Goal: Task Accomplishment & Management: Use online tool/utility

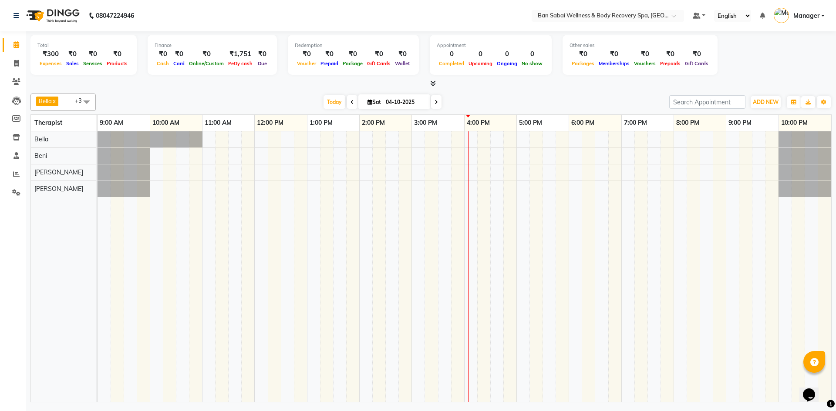
drag, startPoint x: 352, startPoint y: 102, endPoint x: 355, endPoint y: 112, distance: 10.3
click at [352, 103] on span at bounding box center [352, 101] width 10 height 13
type input "03-10-2025"
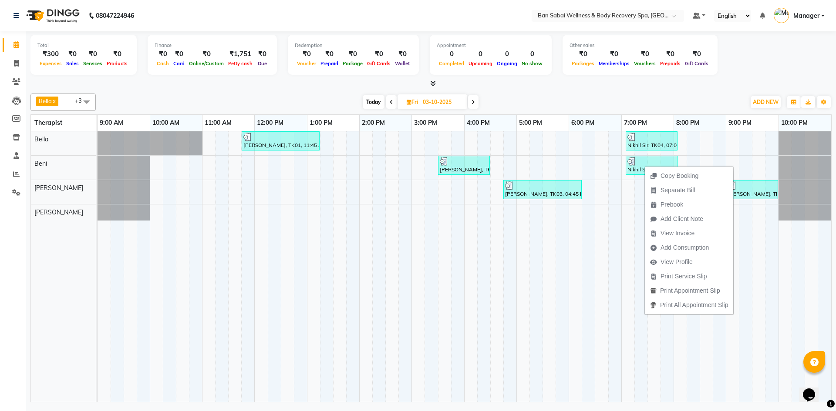
click at [644, 165] on div "Copy Booking Separate Bill Prebook Add Client Note View Invoice Add Consumption…" at bounding box center [688, 240] width 89 height 150
click at [635, 163] on img at bounding box center [631, 161] width 9 height 9
select select "3"
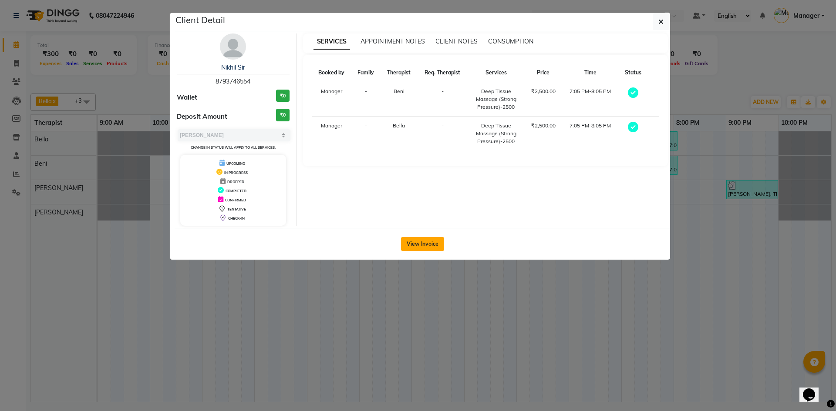
click at [429, 237] on button "View Invoice" at bounding box center [422, 244] width 43 height 14
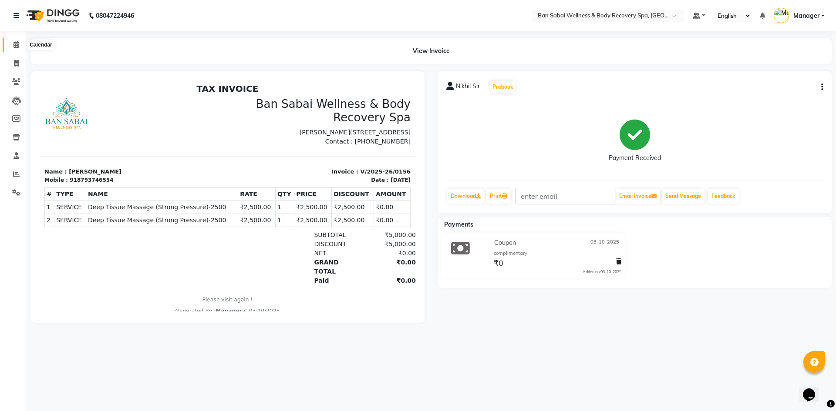
click at [15, 45] on icon at bounding box center [16, 44] width 6 height 7
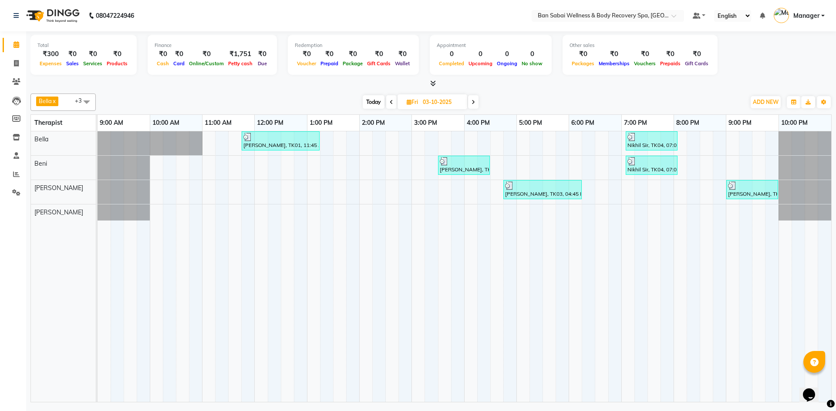
click at [470, 101] on span at bounding box center [473, 101] width 10 height 13
type input "04-10-2025"
